Goal: Information Seeking & Learning: Learn about a topic

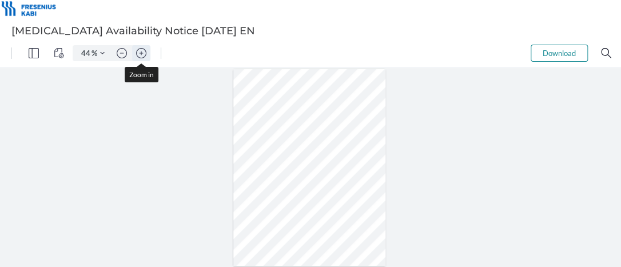
click at [138, 53] on img "Zoom in" at bounding box center [141, 53] width 10 height 10
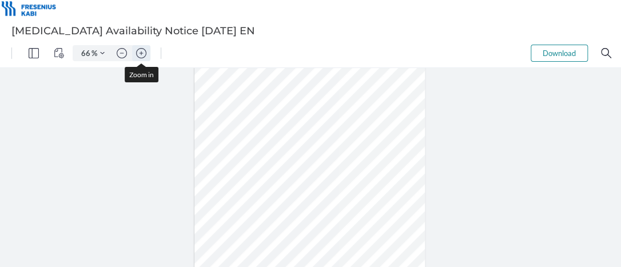
click at [138, 53] on img "Zoom in" at bounding box center [141, 53] width 10 height 10
type input "81"
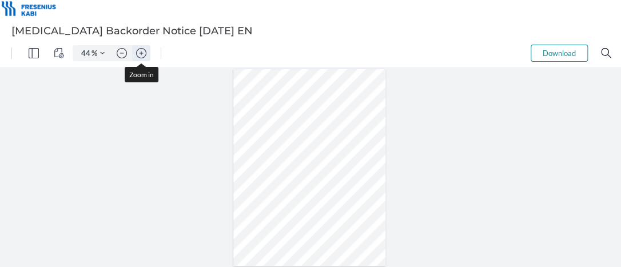
click at [149, 54] on button "Zoom in" at bounding box center [141, 53] width 18 height 16
click at [148, 52] on button "Zoom in" at bounding box center [141, 53] width 18 height 16
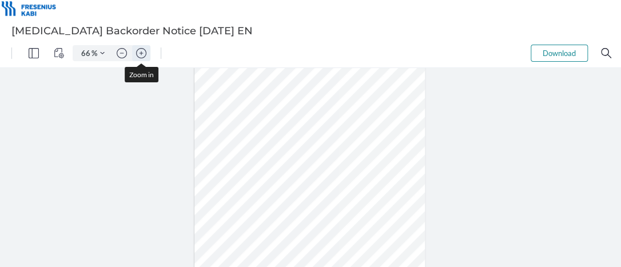
click at [148, 52] on button "Zoom in" at bounding box center [141, 53] width 18 height 16
click at [147, 51] on button "Zoom in" at bounding box center [141, 53] width 18 height 16
click at [142, 51] on img "Zoom in" at bounding box center [141, 53] width 10 height 10
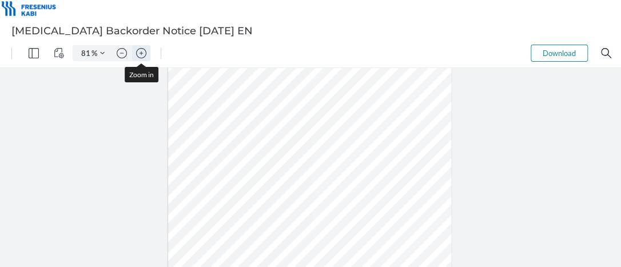
type input "106"
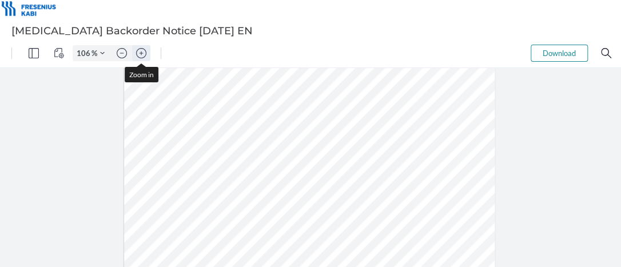
scroll to position [122, 0]
click at [352, 182] on div at bounding box center [309, 189] width 371 height 480
click at [242, 213] on div at bounding box center [309, 146] width 371 height 480
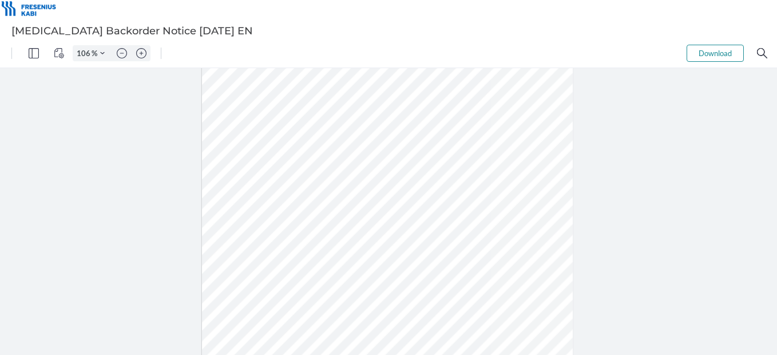
scroll to position [126, 0]
drag, startPoint x: 726, startPoint y: 144, endPoint x: 682, endPoint y: 138, distance: 44.3
click at [620, 144] on div at bounding box center [388, 211] width 777 height 287
click at [170, 266] on div at bounding box center [388, 211] width 777 height 287
click at [144, 55] on img "Zoom in" at bounding box center [141, 53] width 10 height 10
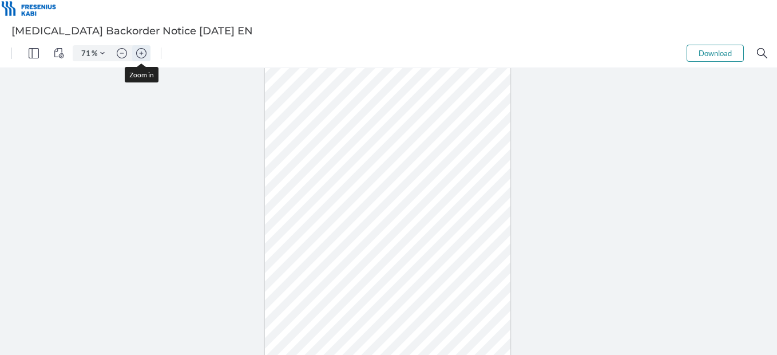
click at [144, 55] on img "Zoom in" at bounding box center [141, 53] width 10 height 10
click at [286, 126] on div at bounding box center [387, 215] width 298 height 385
drag, startPoint x: 295, startPoint y: 130, endPoint x: 440, endPoint y: 135, distance: 145.3
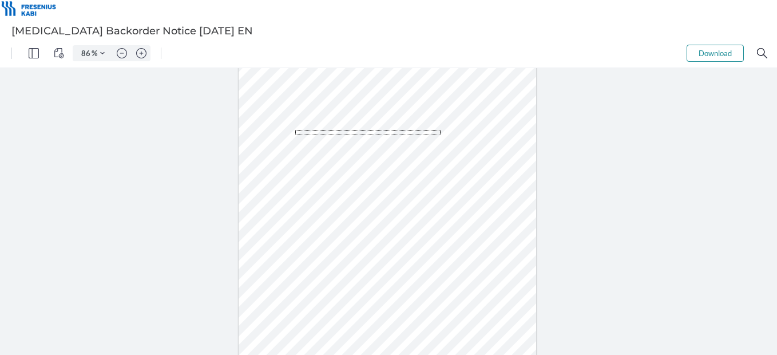
click at [440, 135] on div at bounding box center [387, 215] width 298 height 385
click at [441, 149] on div at bounding box center [387, 215] width 298 height 385
click at [142, 51] on img "Zoom in" at bounding box center [141, 53] width 10 height 10
type input "111"
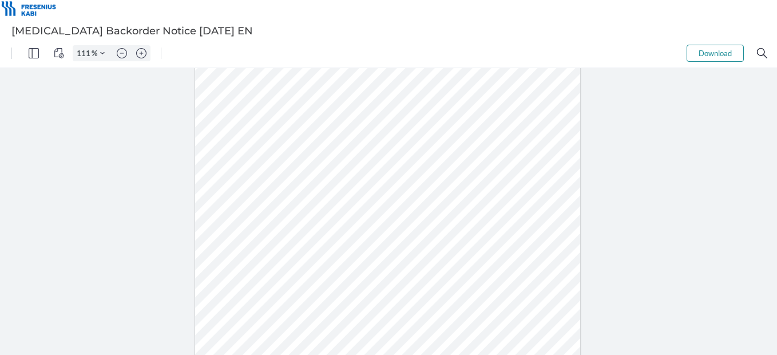
scroll to position [131, 0]
drag, startPoint x: 775, startPoint y: 186, endPoint x: 771, endPoint y: 173, distance: 13.0
click at [771, 173] on div at bounding box center [388, 211] width 777 height 287
drag, startPoint x: 695, startPoint y: 168, endPoint x: 334, endPoint y: 58, distance: 377.0
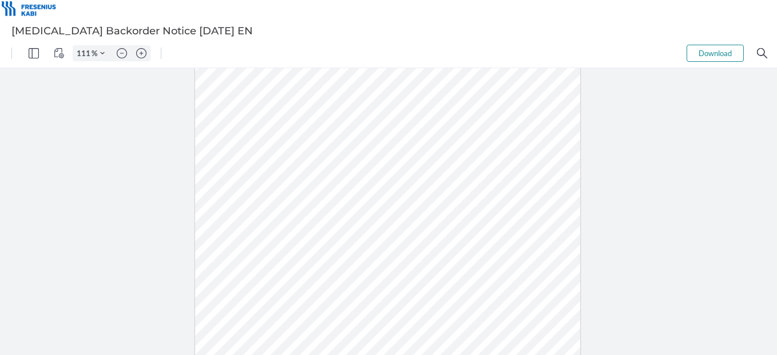
click at [695, 168] on div at bounding box center [388, 211] width 777 height 287
